Goal: Browse casually

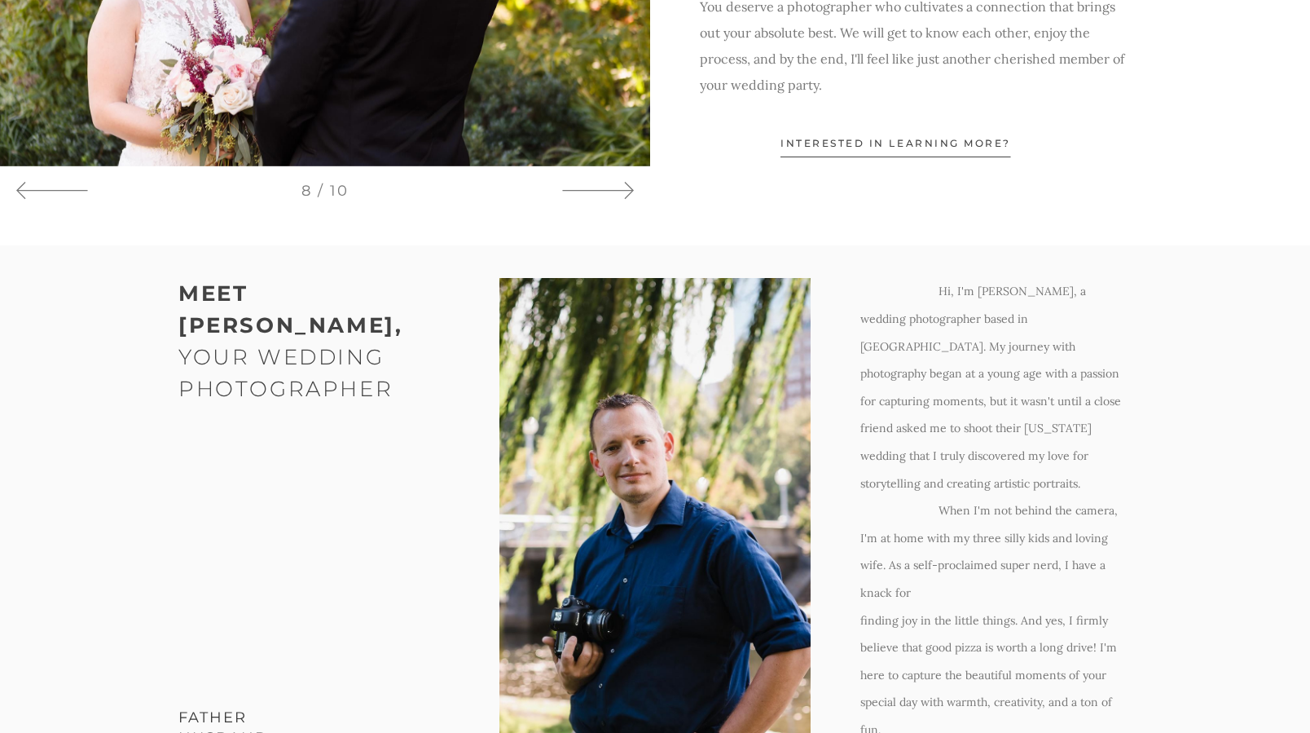
scroll to position [1506, 0]
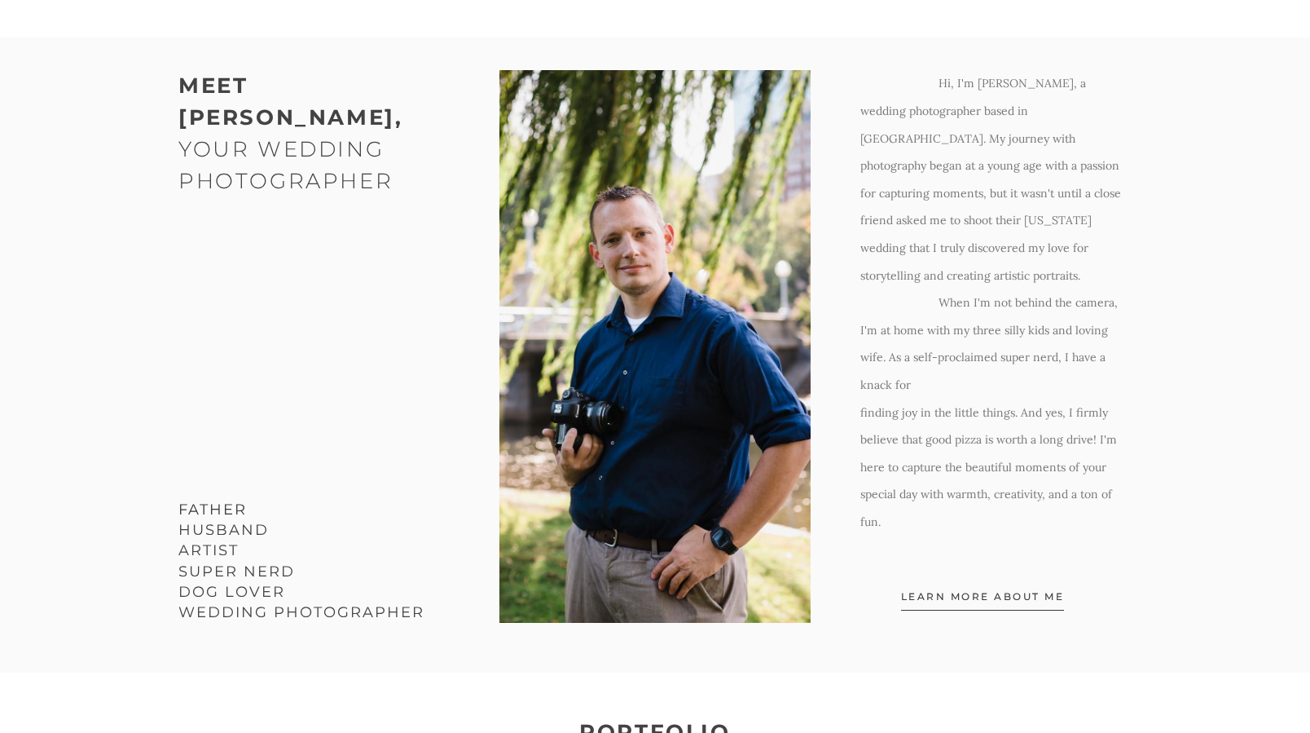
click at [1004, 589] on span "Learn More about me" at bounding box center [983, 599] width 164 height 21
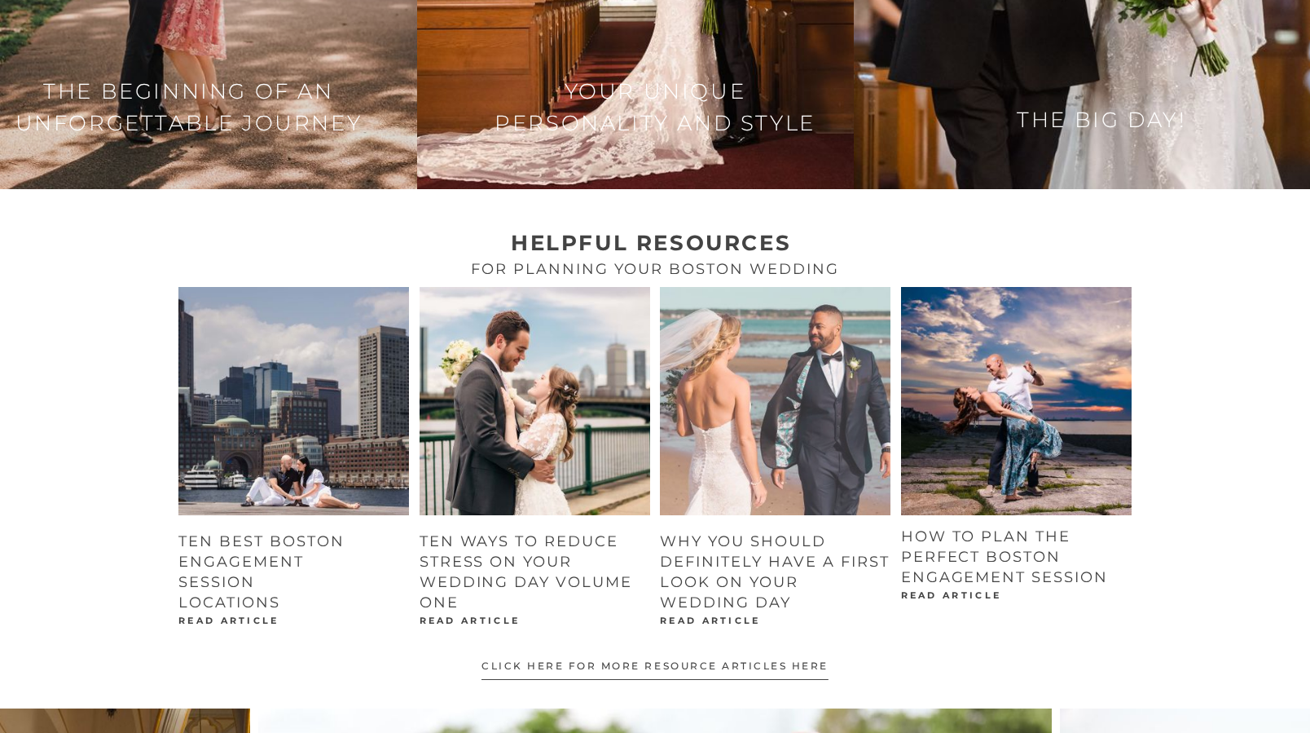
scroll to position [2293, 0]
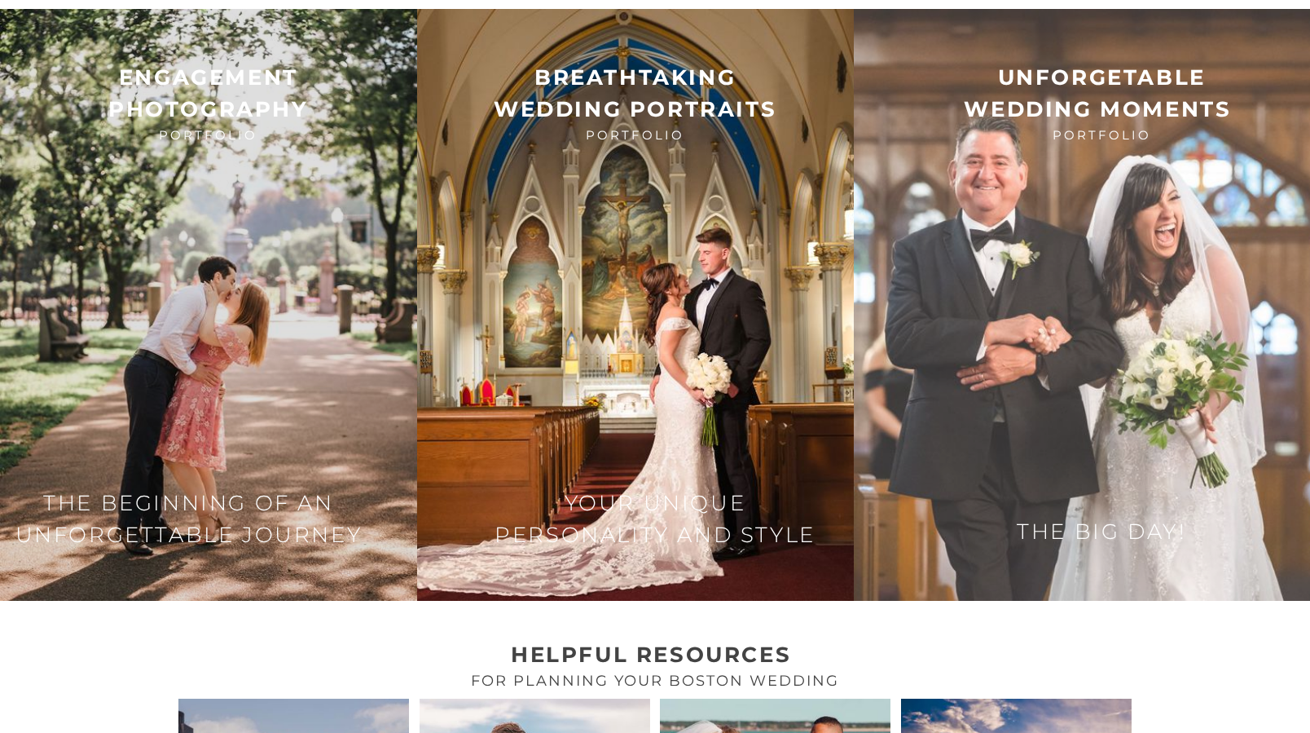
click at [1041, 148] on img at bounding box center [1082, 305] width 456 height 592
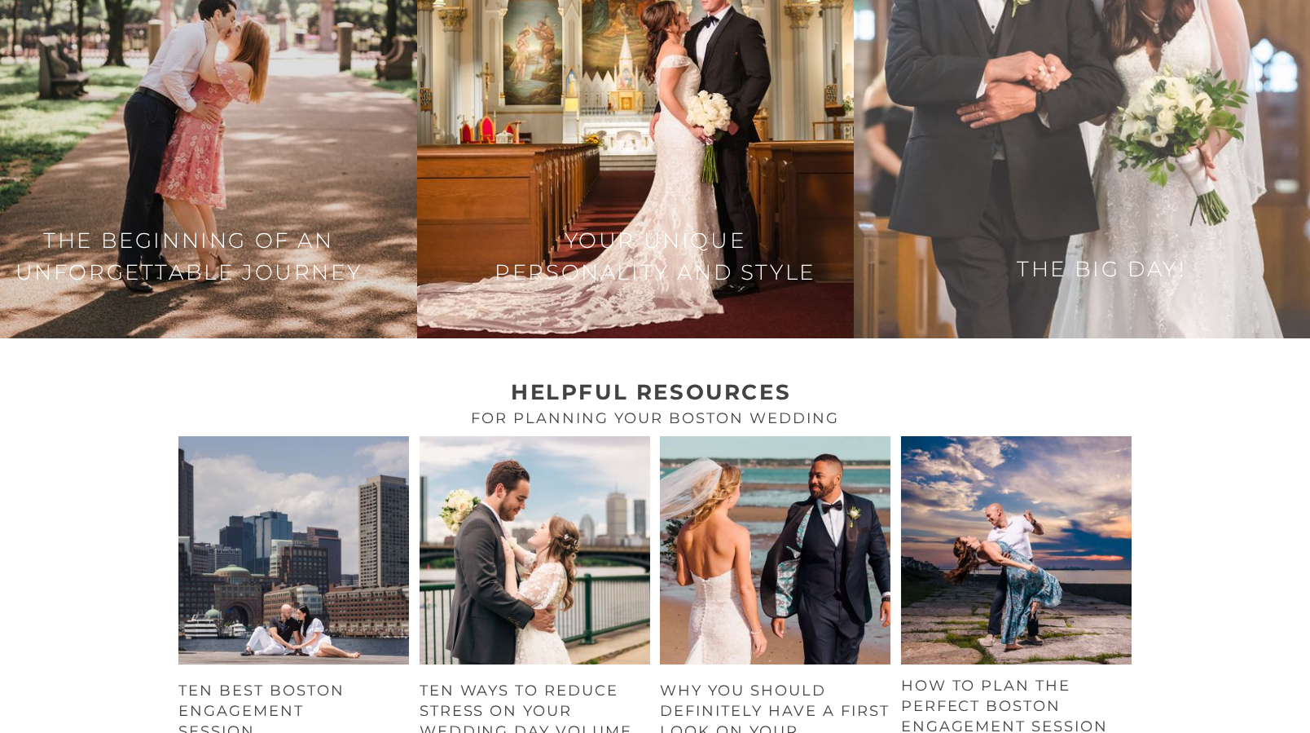
scroll to position [2338, 0]
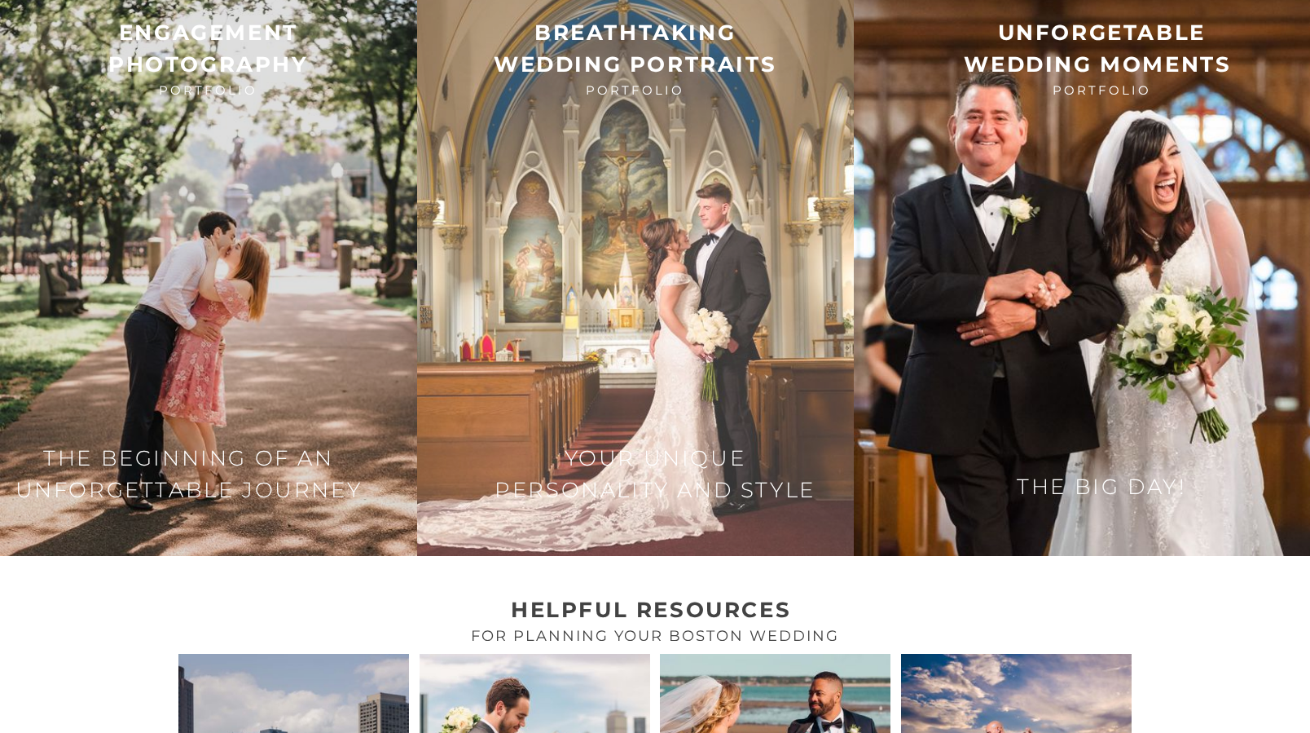
click at [686, 219] on img at bounding box center [635, 260] width 437 height 592
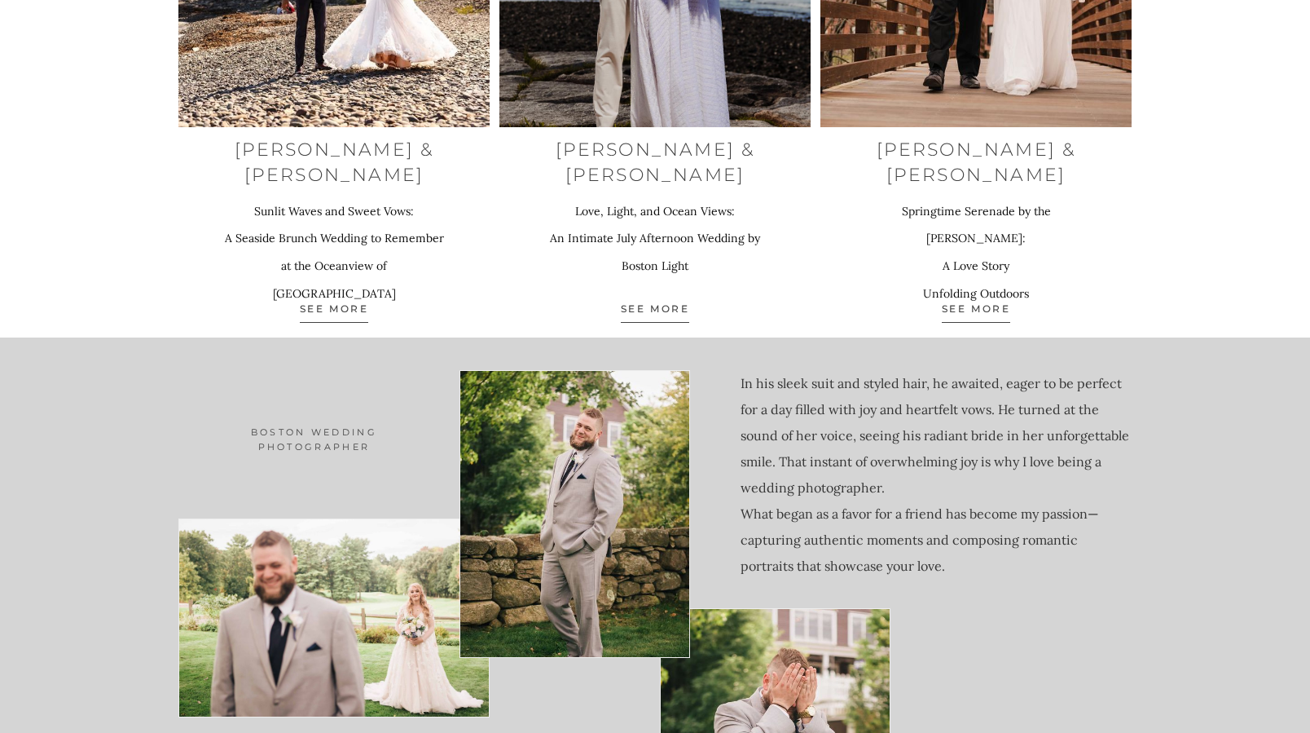
scroll to position [7149, 0]
